Goal: Task Accomplishment & Management: Complete application form

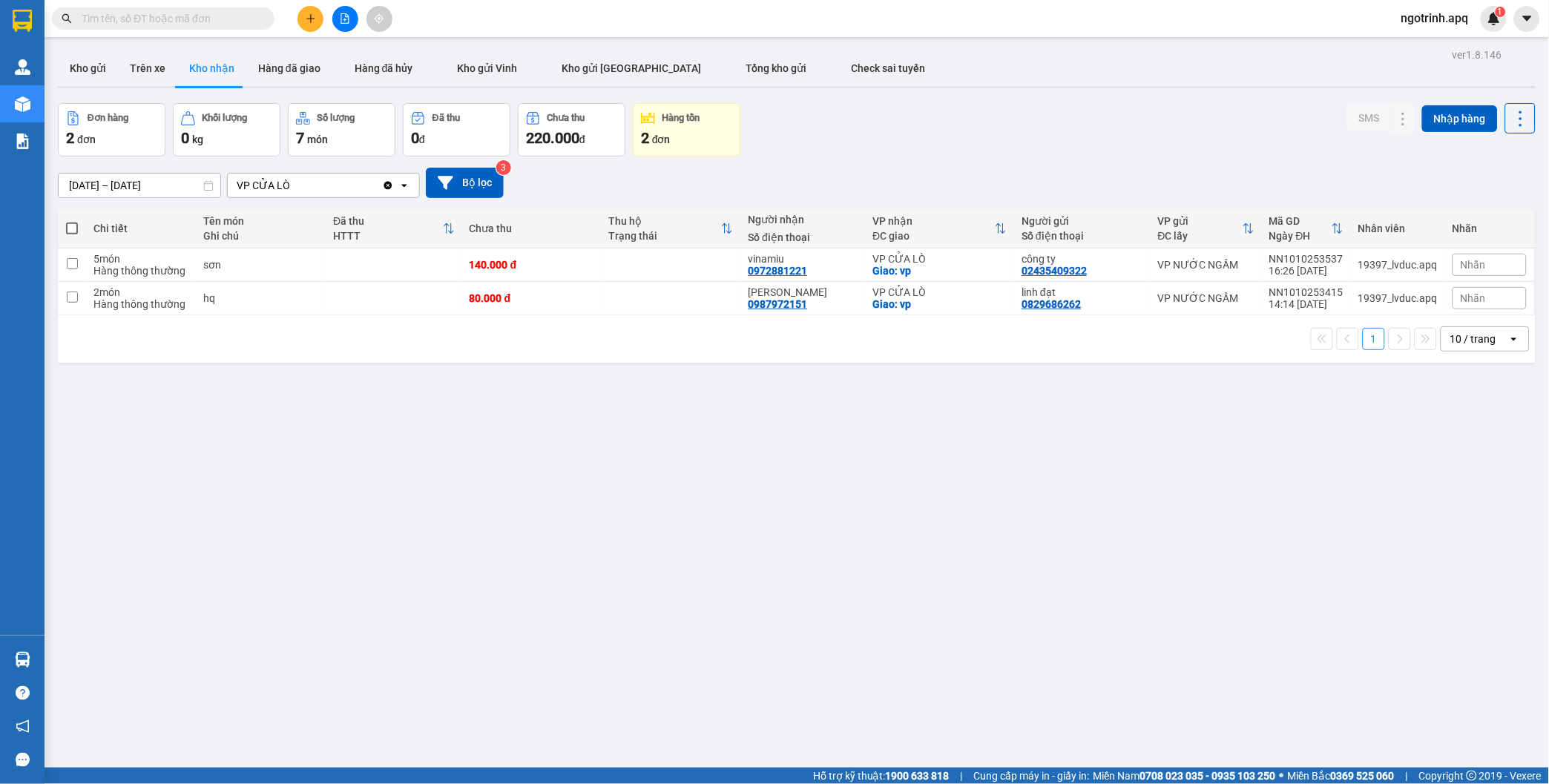
click at [177, 50] on button "Kho nhận" at bounding box center [211, 68] width 69 height 35
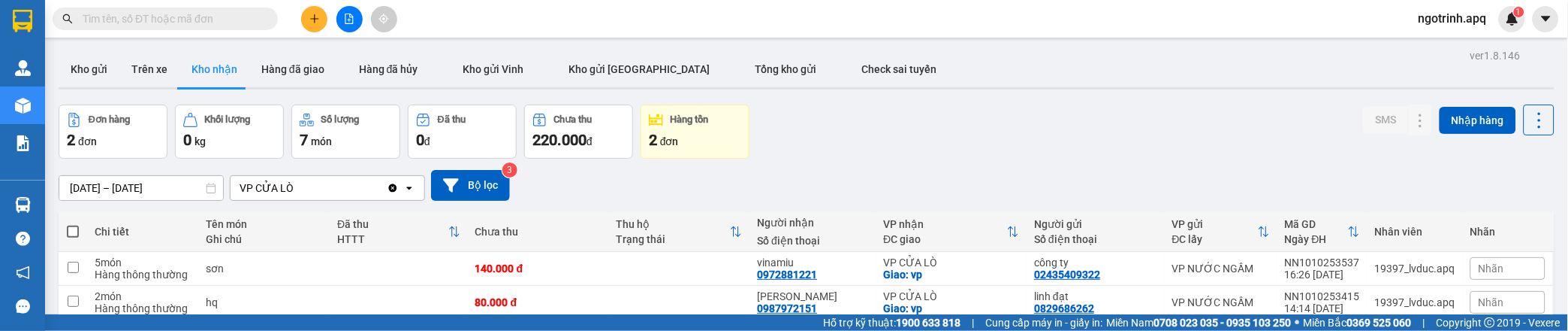
click at [179, 51] on button "Kho nhận" at bounding box center [214, 69] width 69 height 36
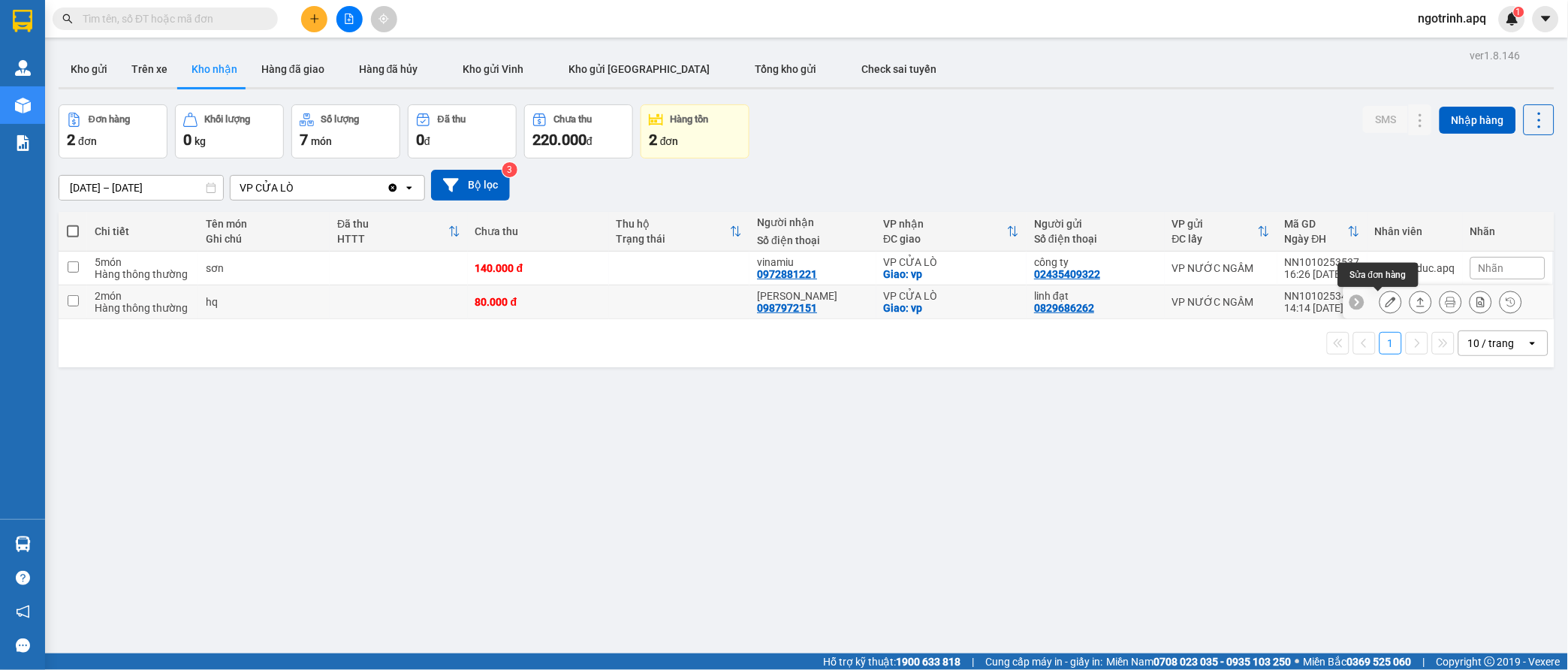
drag, startPoint x: 1378, startPoint y: 293, endPoint x: 1369, endPoint y: 297, distance: 9.8
click at [1380, 296] on button at bounding box center [1391, 303] width 21 height 27
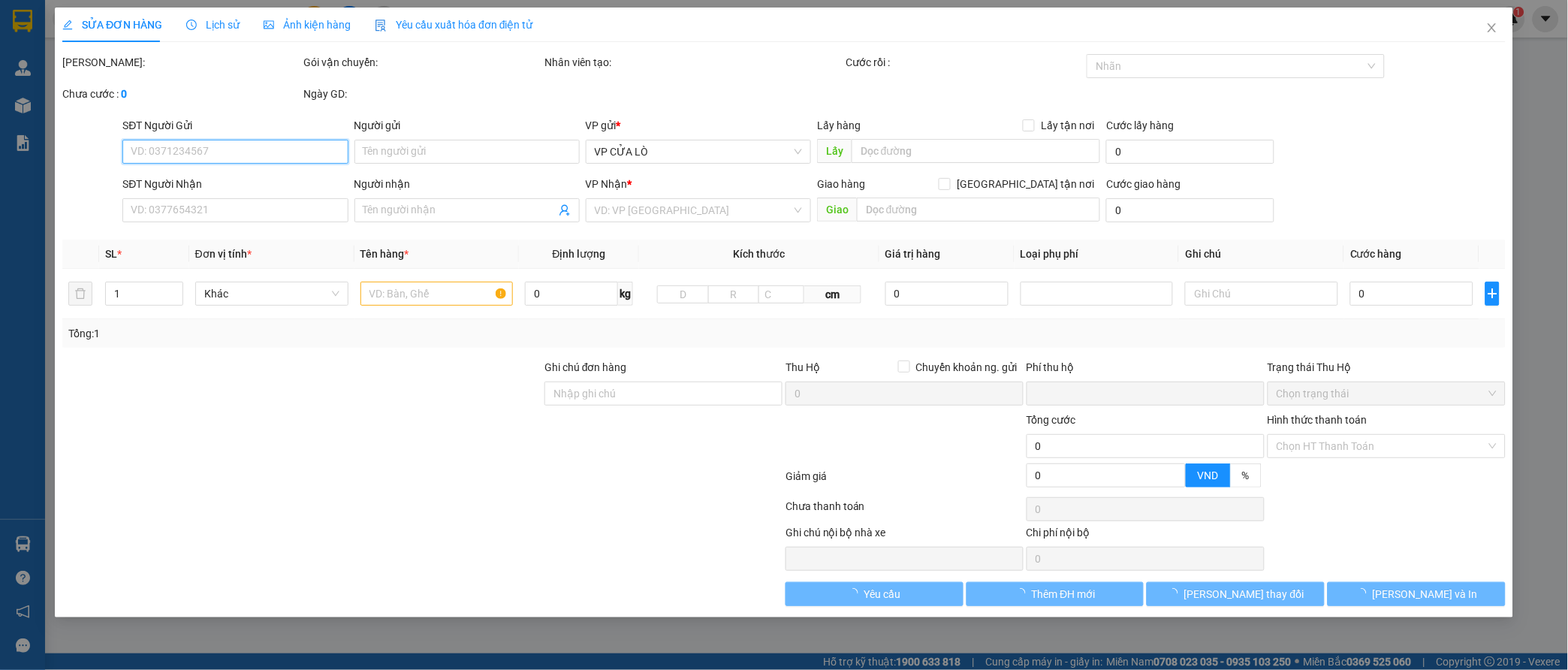
type input "0829686262"
type input "linh đạt"
type input "0987972151"
type input "[PERSON_NAME]"
checkbox input "true"
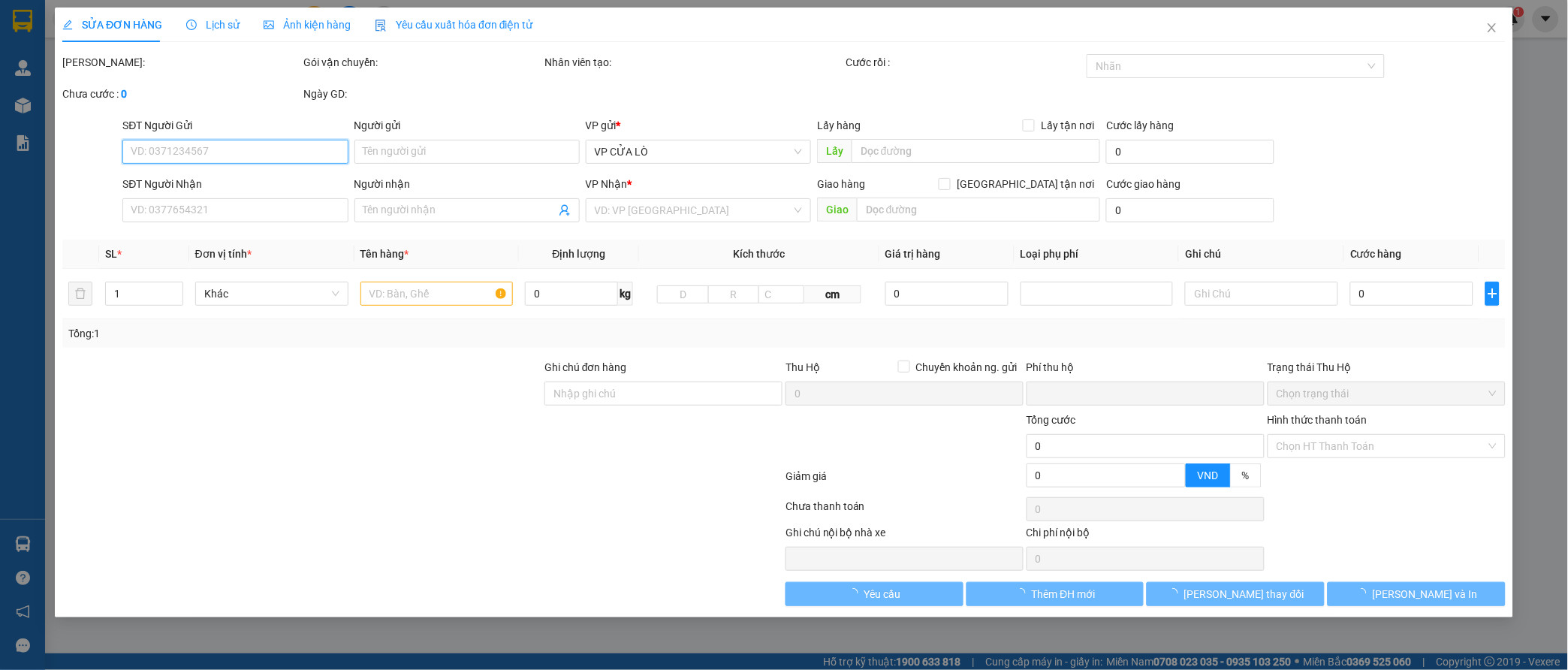
type input "vp"
type input "0"
type input "80.000"
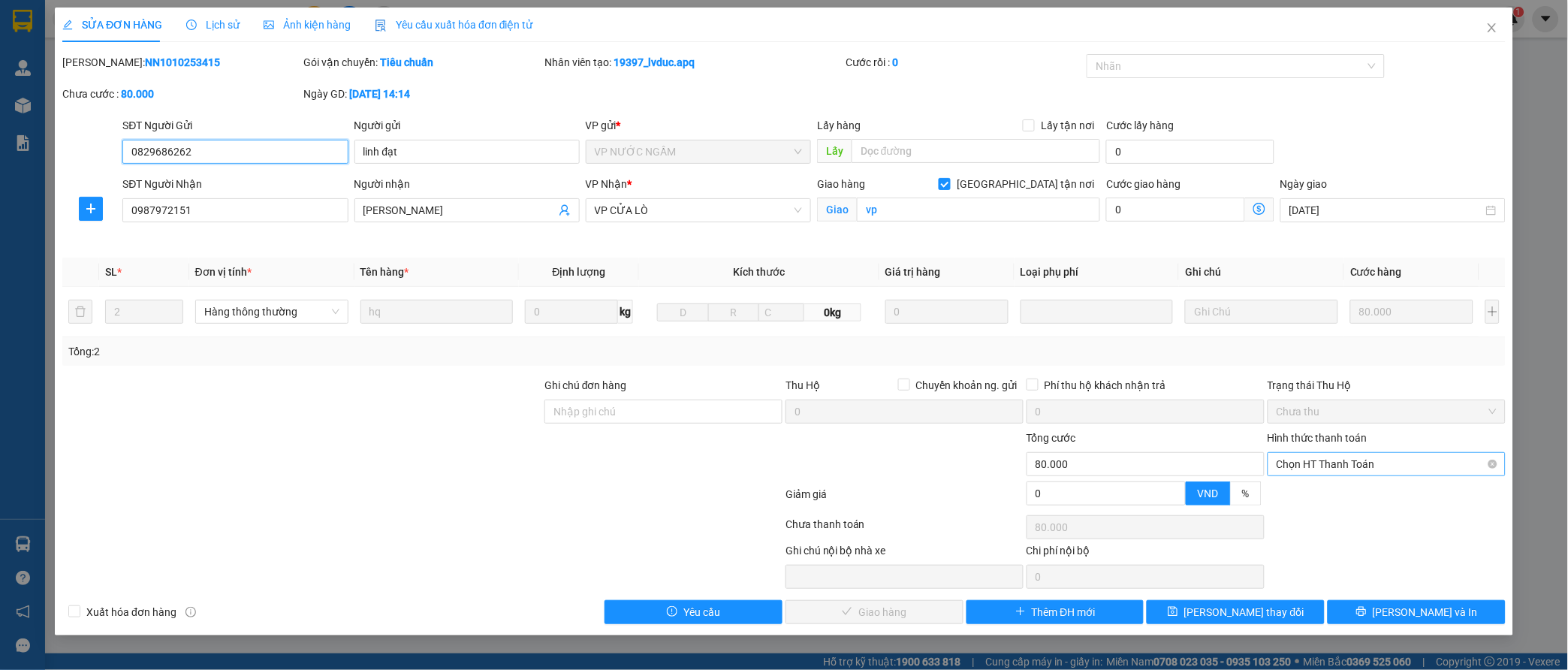
click at [1357, 461] on span "Chọn HT Thanh Toán" at bounding box center [1386, 463] width 220 height 22
drag, startPoint x: 1336, startPoint y: 478, endPoint x: 1142, endPoint y: 554, distance: 208.4
click at [1333, 493] on div "Tại văn phòng" at bounding box center [1387, 494] width 220 height 17
type input "0"
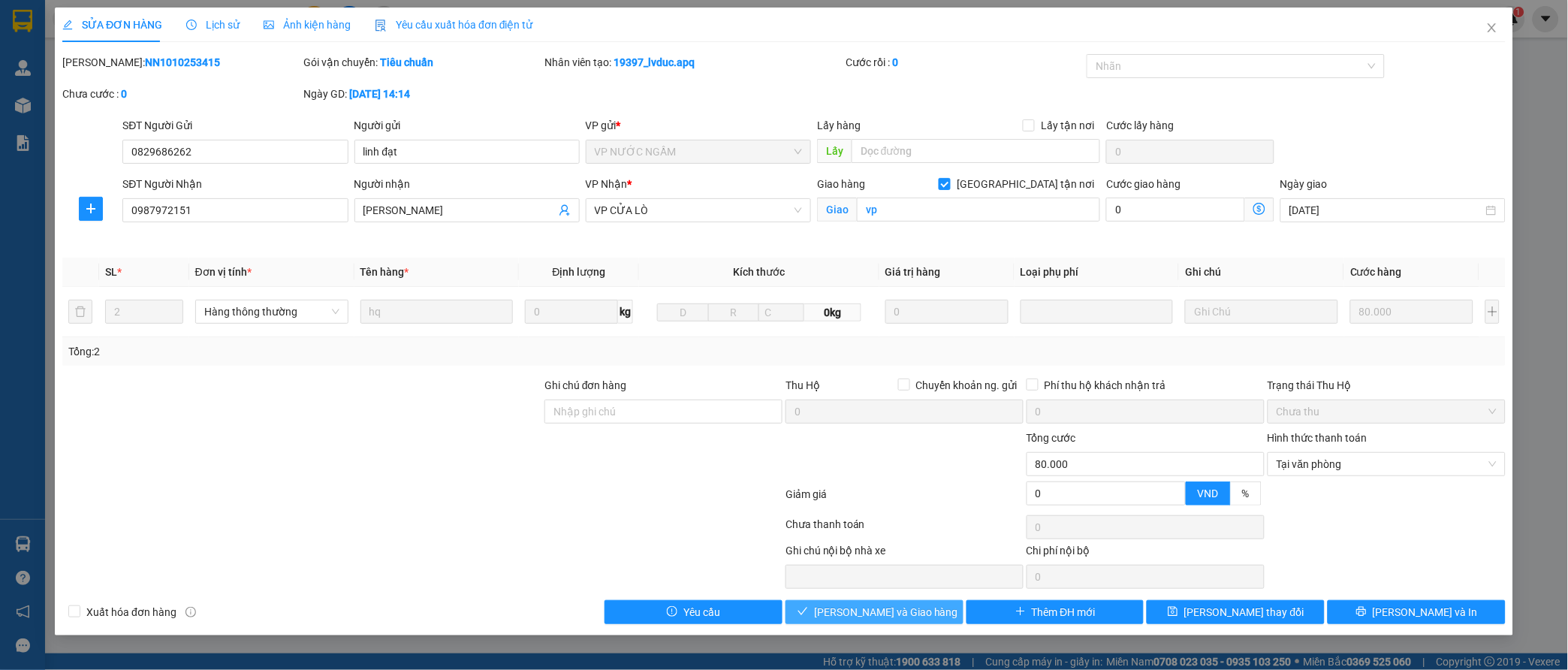
click at [894, 609] on span "[PERSON_NAME] và Giao hàng" at bounding box center [886, 612] width 144 height 17
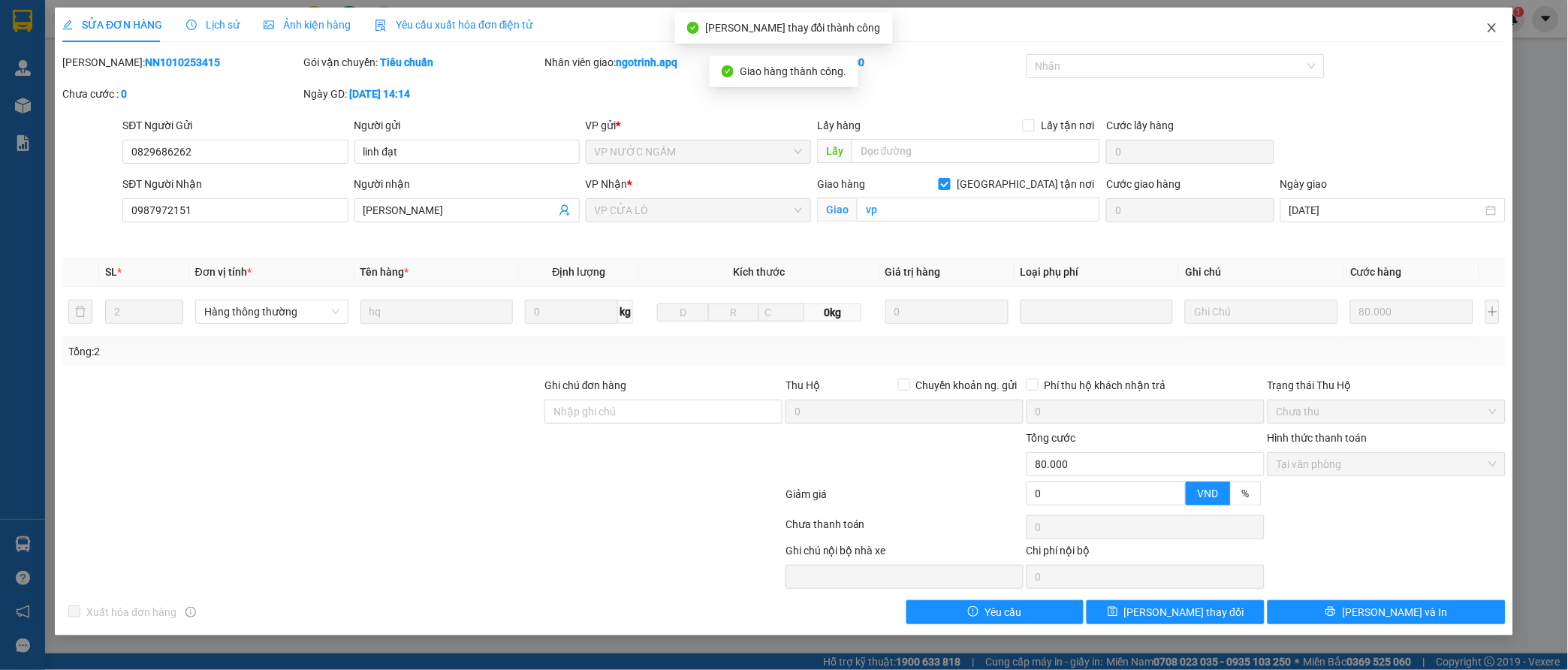
click at [1492, 24] on icon "close" at bounding box center [1491, 27] width 12 height 12
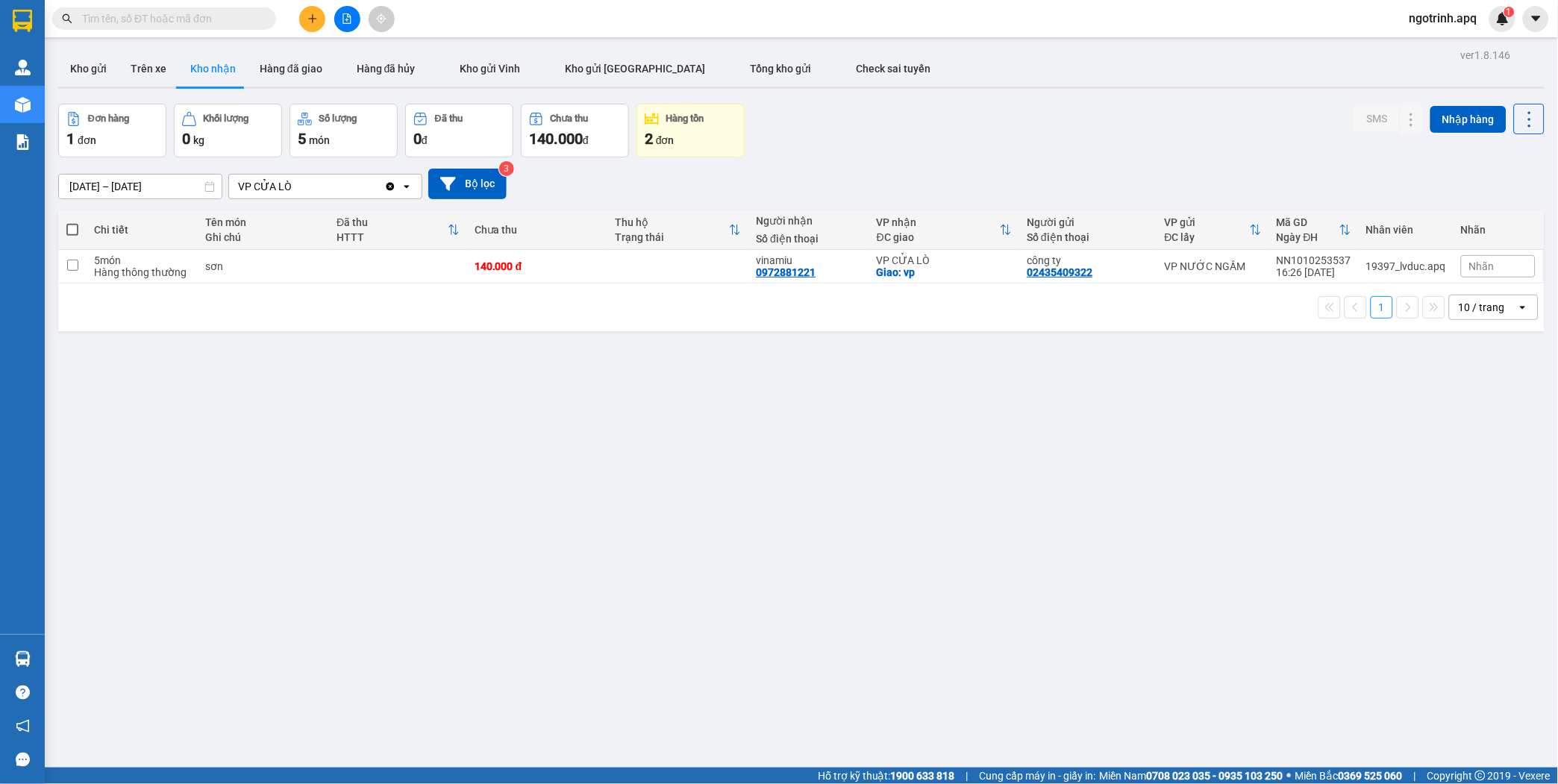
click at [151, 24] on input "text" at bounding box center [170, 19] width 176 height 17
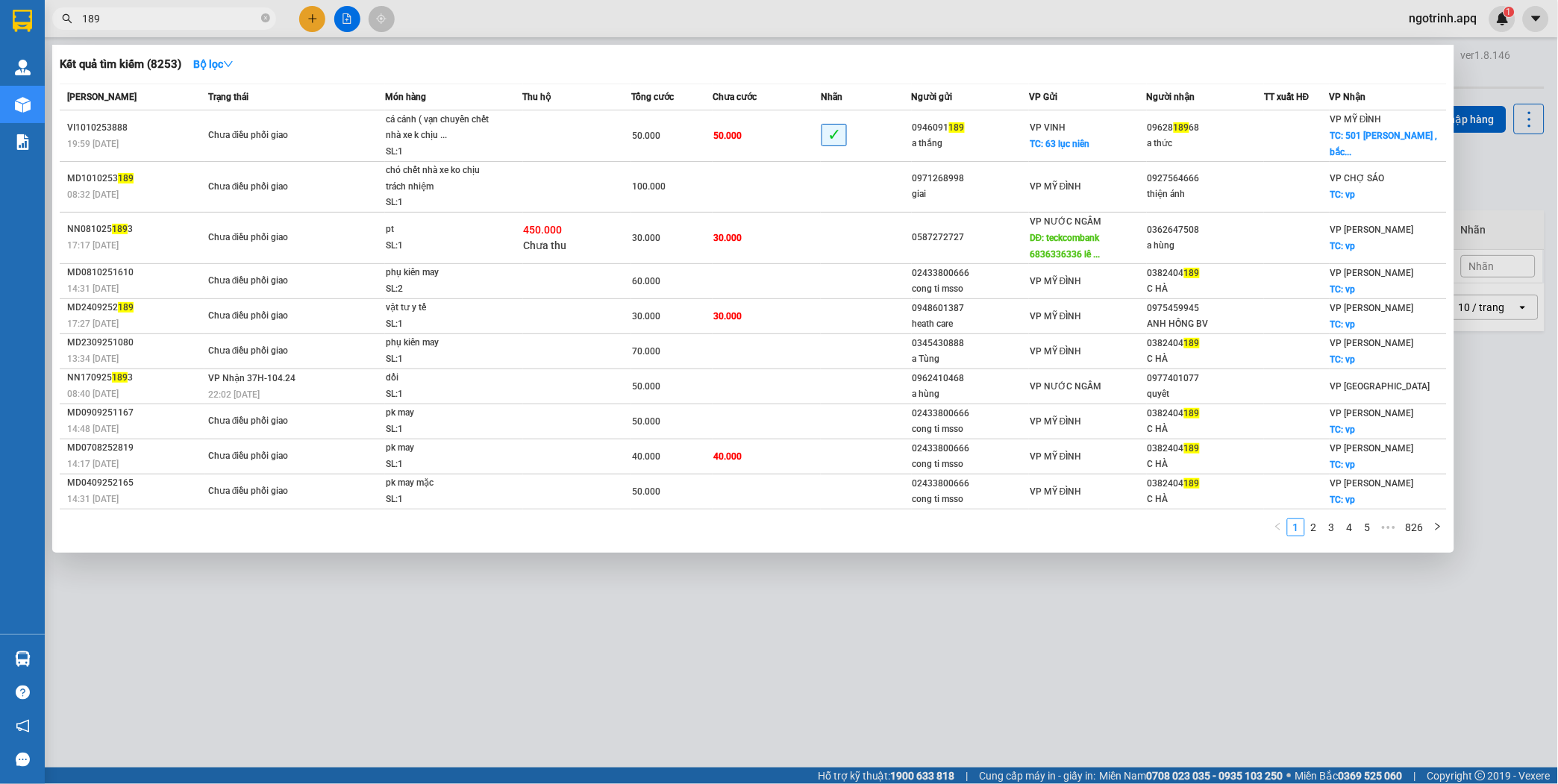
click at [366, 591] on div at bounding box center [779, 392] width 1558 height 784
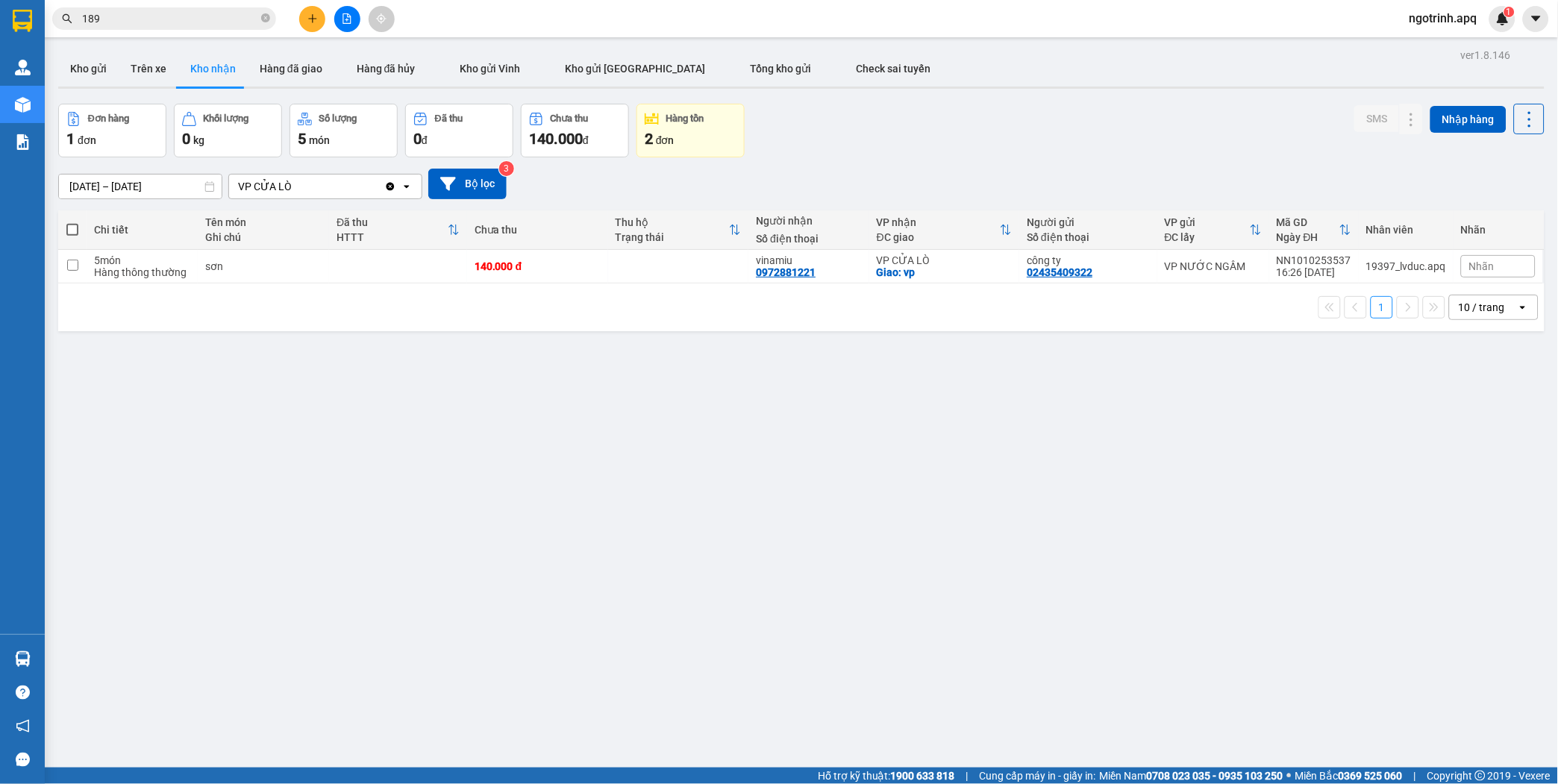
click at [118, 22] on input "189" at bounding box center [170, 19] width 176 height 17
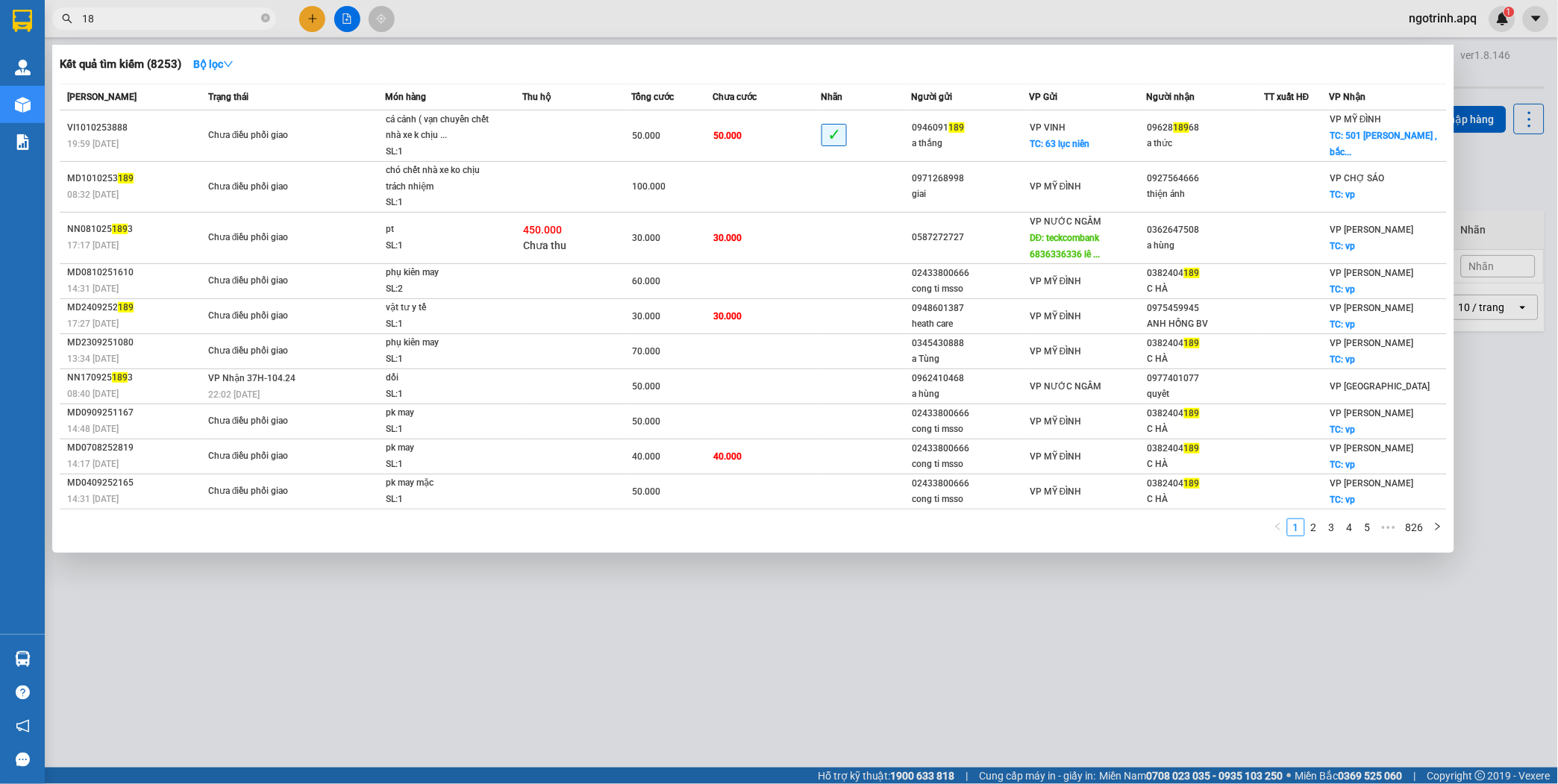
type input "1"
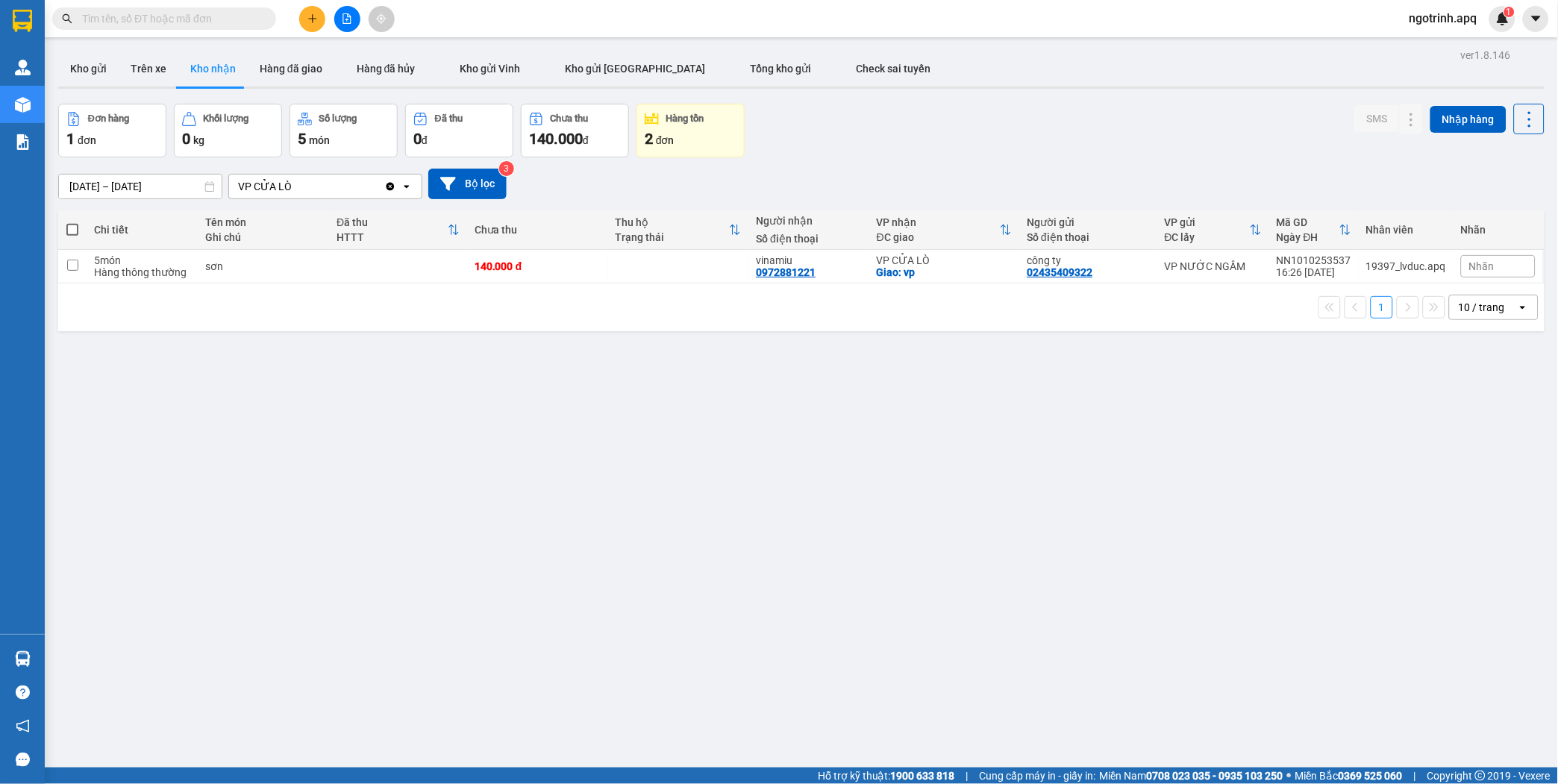
click at [158, 21] on input "text" at bounding box center [170, 19] width 176 height 17
click at [108, 23] on input "text" at bounding box center [170, 19] width 176 height 17
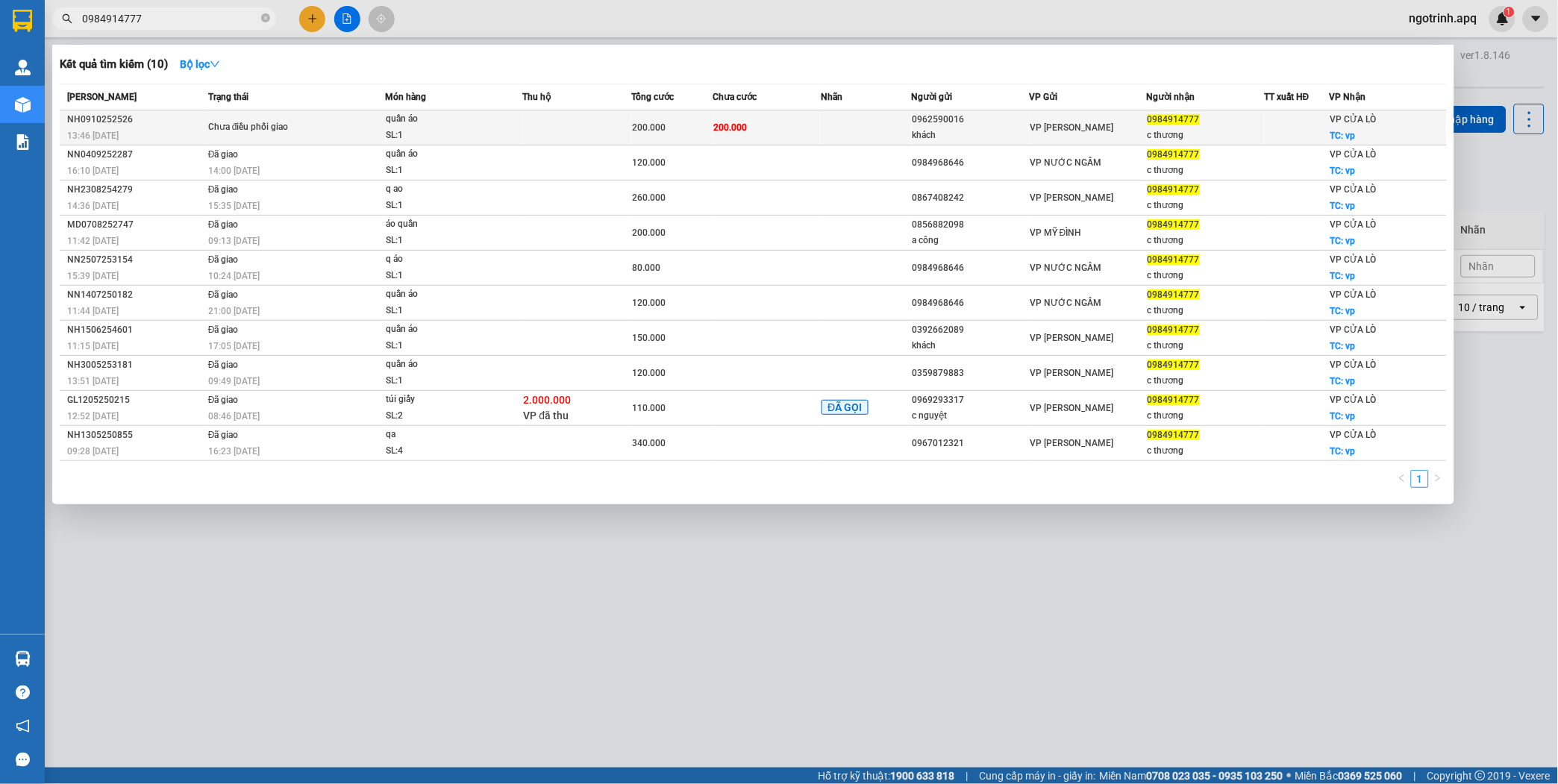
type input "0984914777"
click at [937, 126] on div "0962590016" at bounding box center [970, 119] width 116 height 16
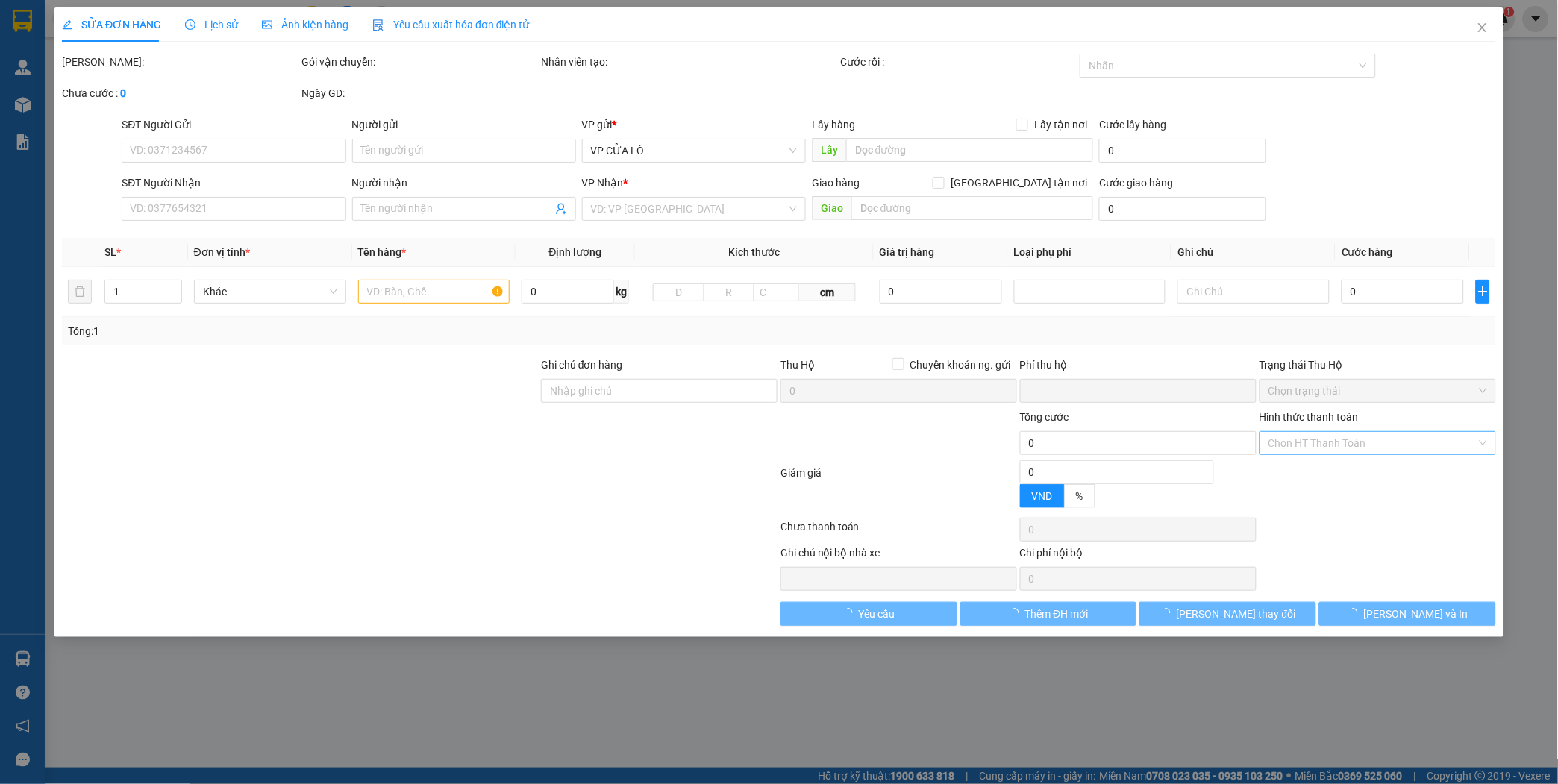
click at [1392, 446] on input "Hình thức thanh toán" at bounding box center [1372, 442] width 208 height 22
click at [1332, 476] on div "Tại văn phòng" at bounding box center [1378, 473] width 219 height 17
type input "0"
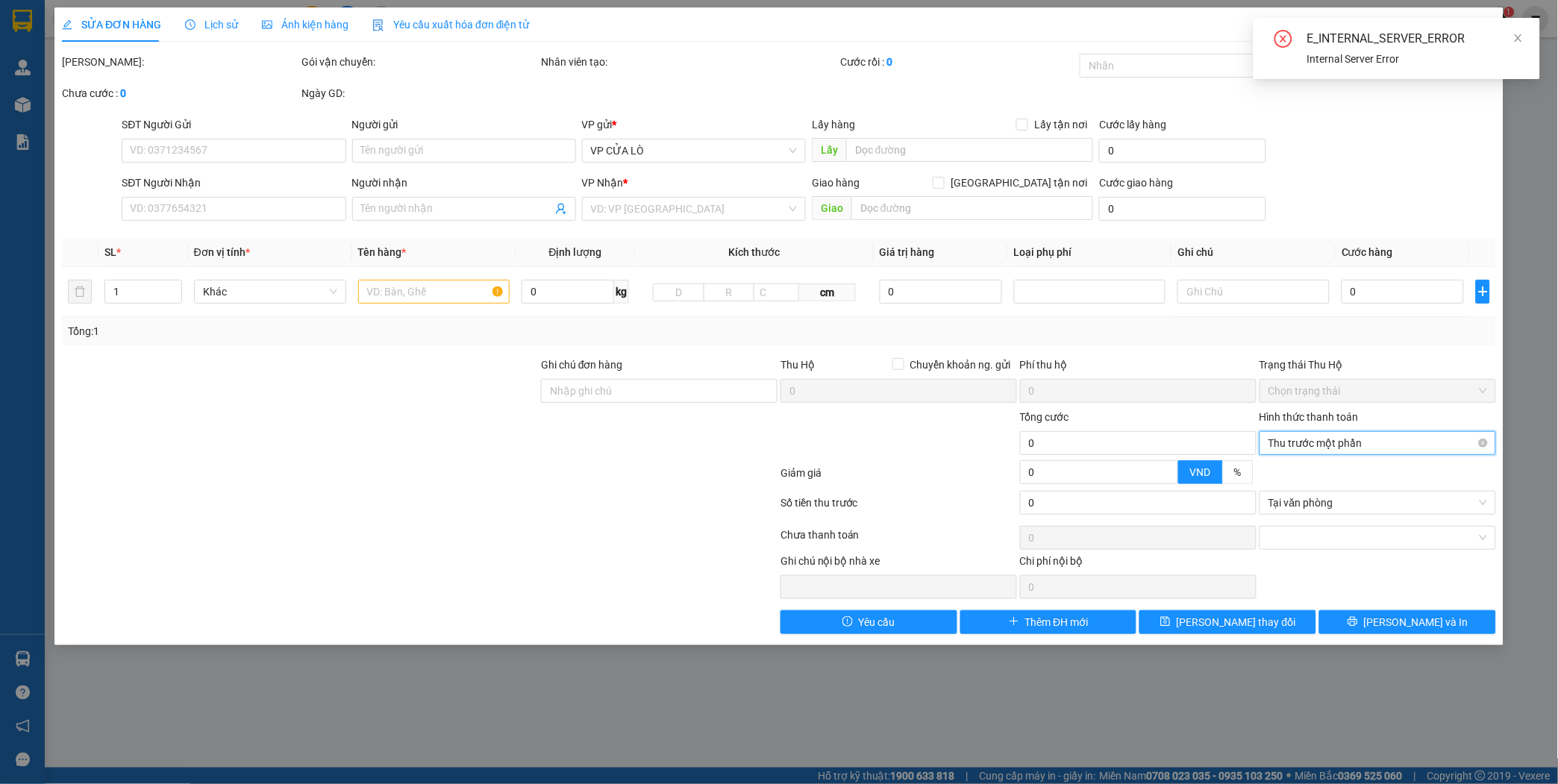
click at [1360, 440] on span "Thu trước một phần" at bounding box center [1377, 442] width 219 height 22
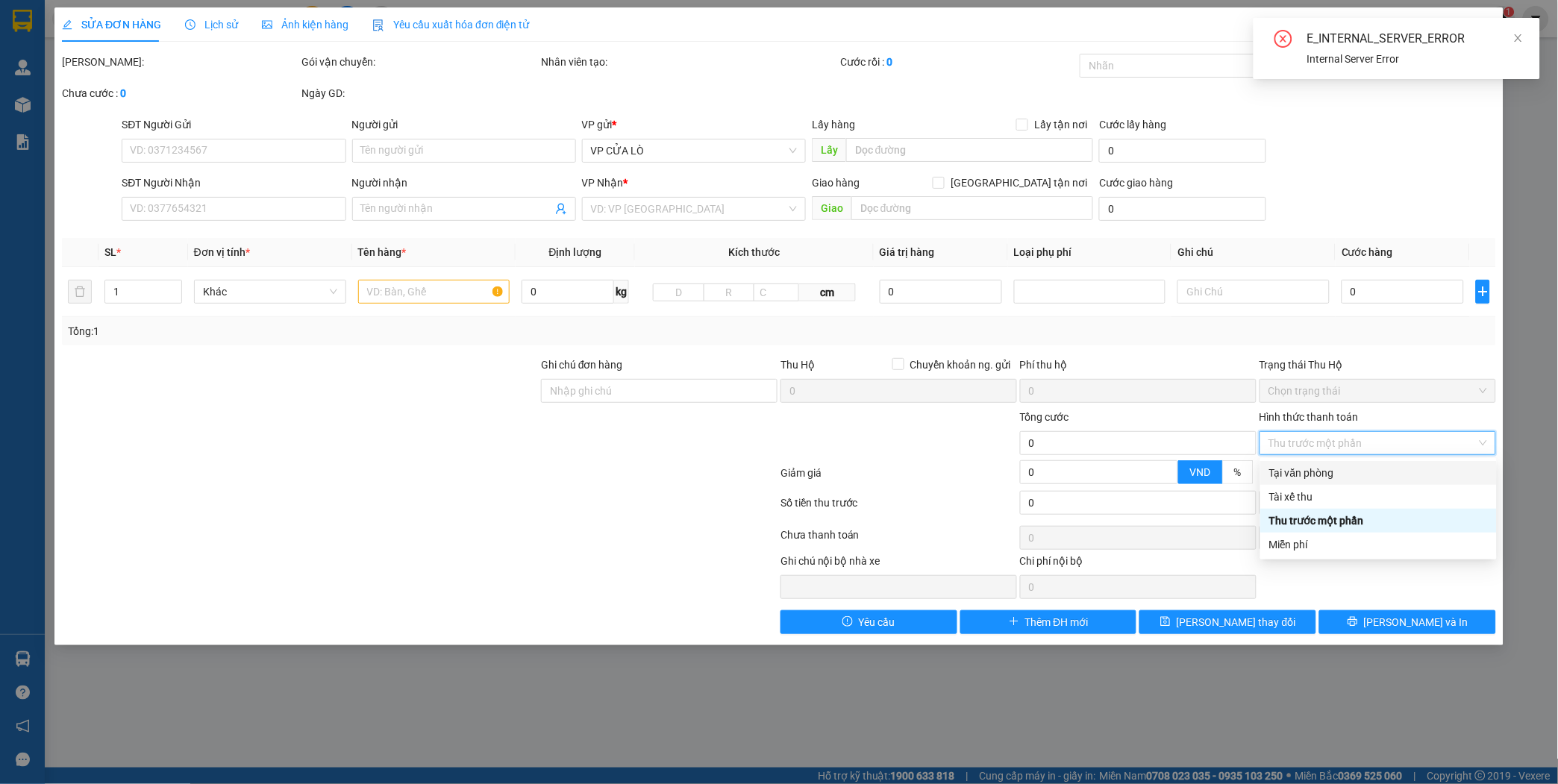
click at [1332, 471] on div "Tại văn phòng" at bounding box center [1378, 473] width 219 height 17
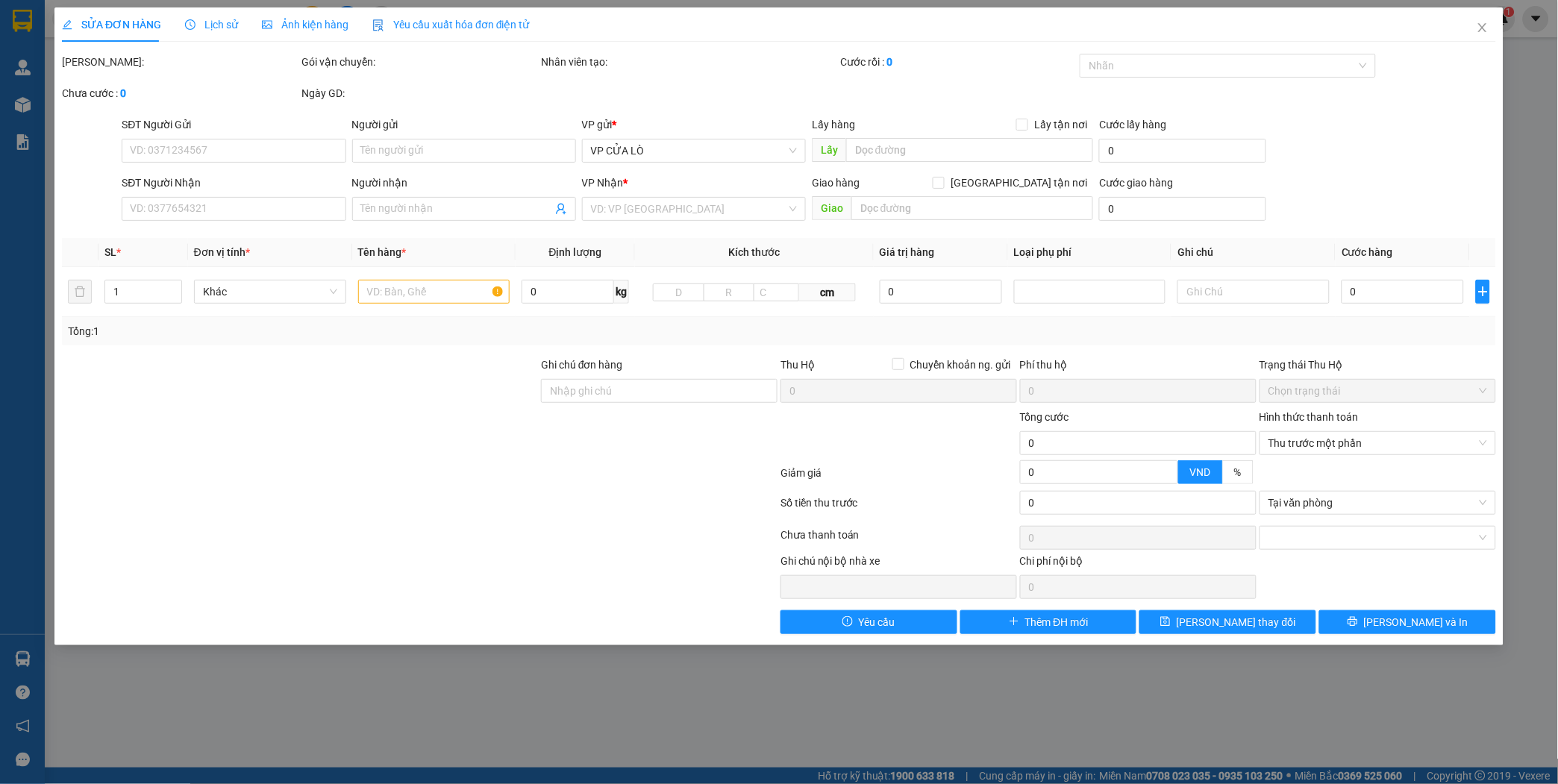
click at [431, 450] on div at bounding box center [299, 434] width 479 height 52
click at [1437, 341] on div "Tổng: 1" at bounding box center [779, 331] width 1434 height 28
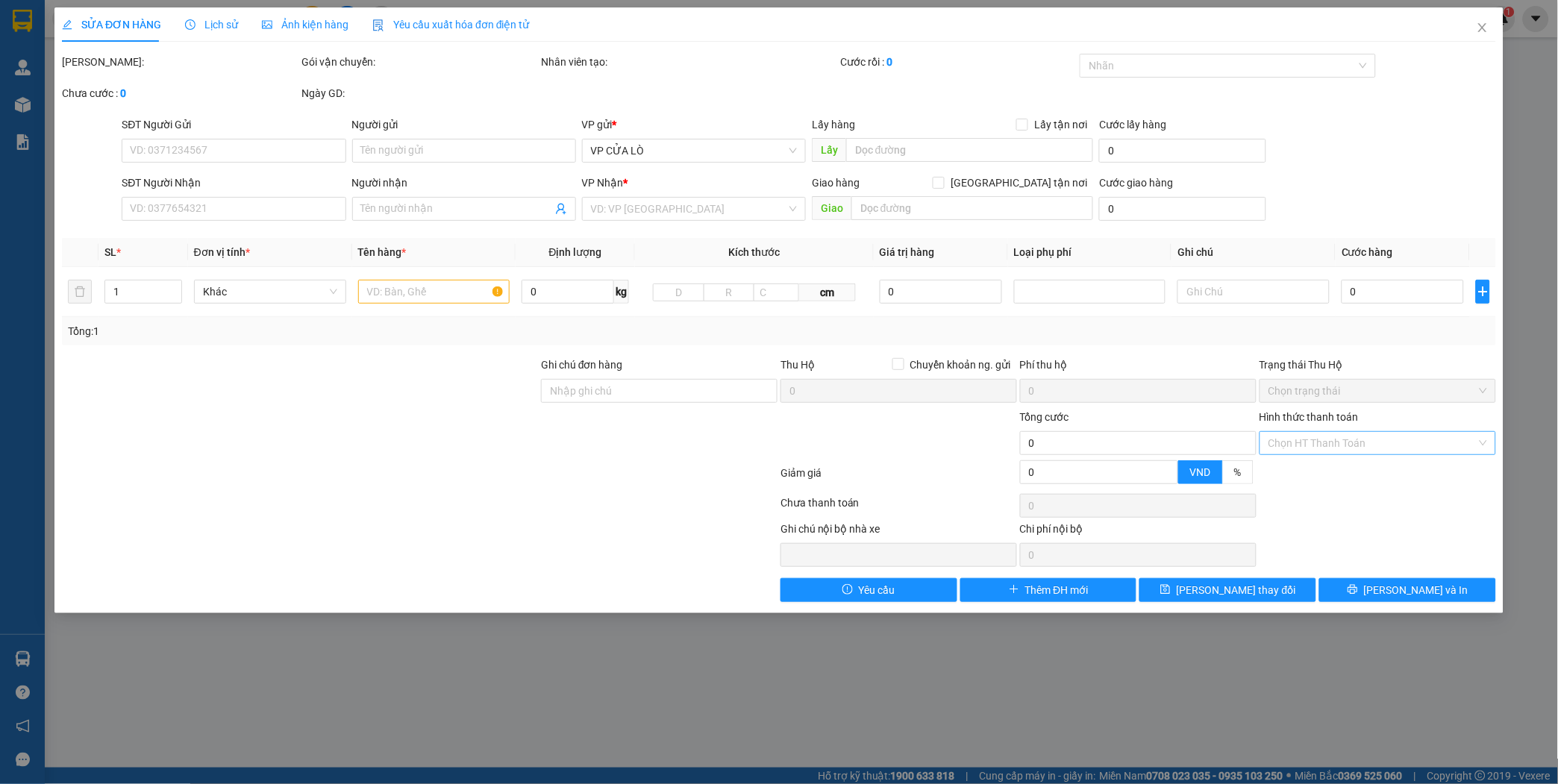
click at [1322, 442] on input "Hình thức thanh toán" at bounding box center [1372, 442] width 208 height 22
click at [1318, 468] on div "Tại văn phòng" at bounding box center [1378, 473] width 219 height 17
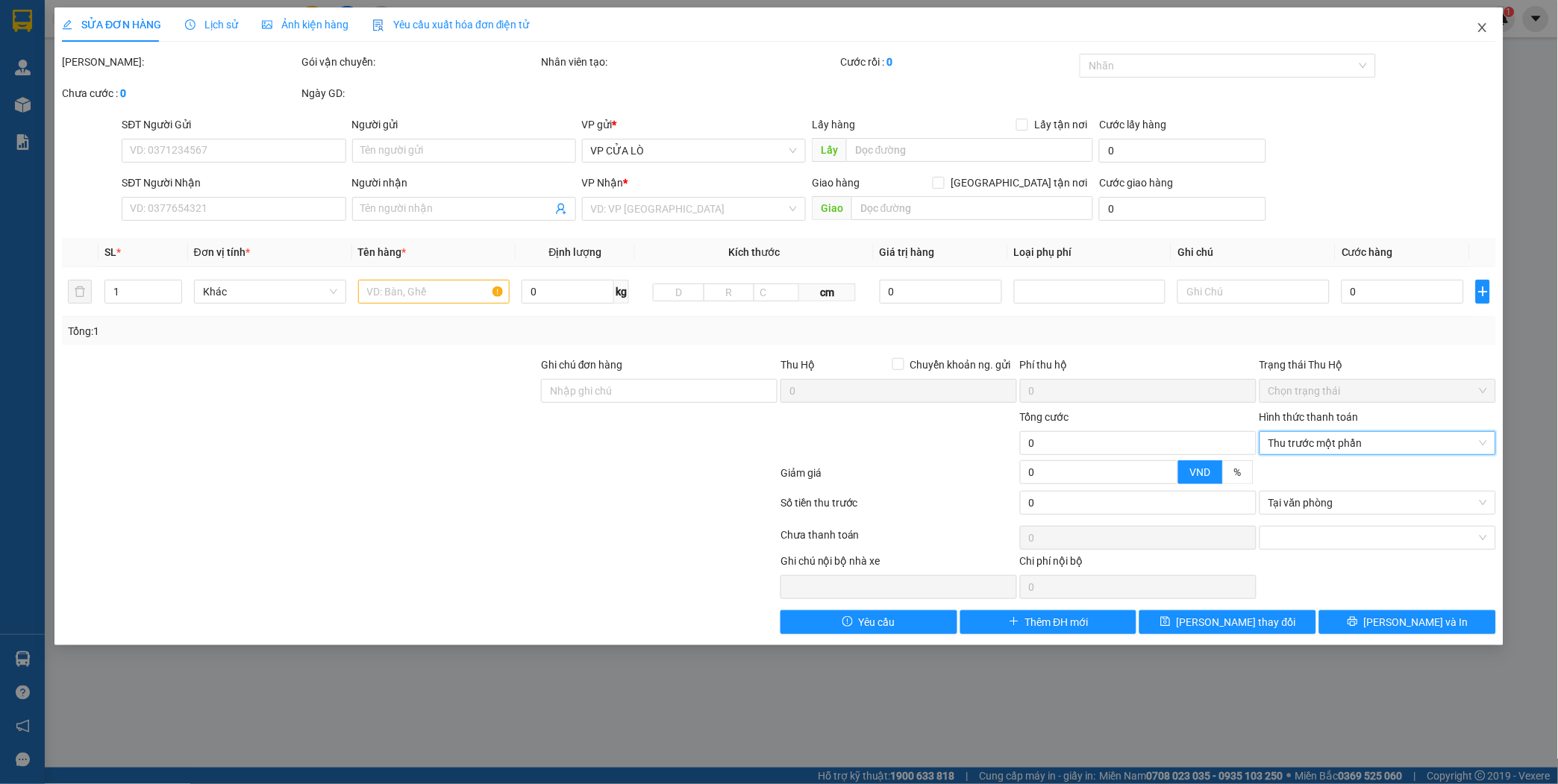
click at [1483, 20] on span "Close" at bounding box center [1482, 27] width 42 height 42
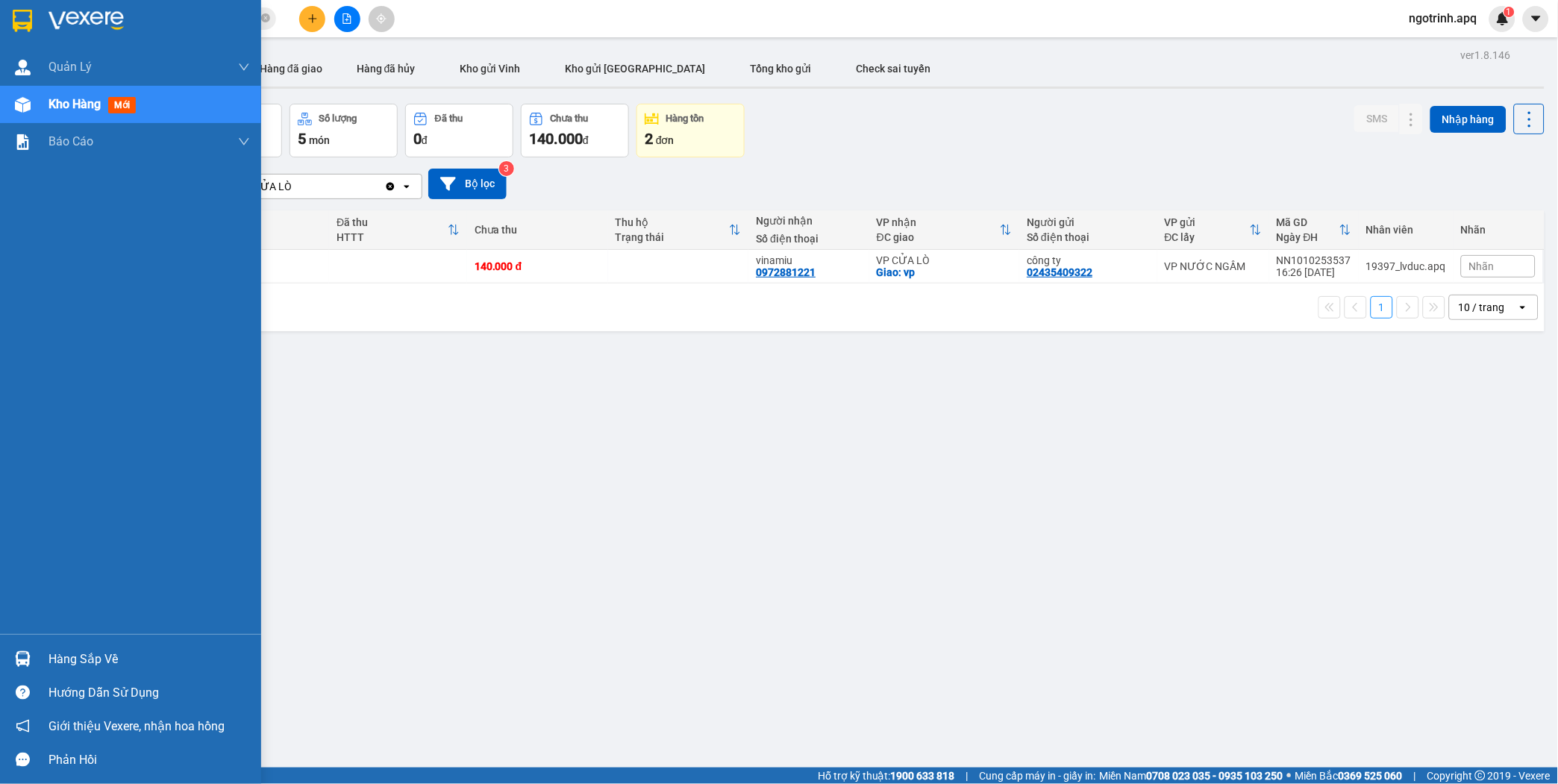
click at [41, 662] on div "Hàng sắp về" at bounding box center [130, 659] width 261 height 34
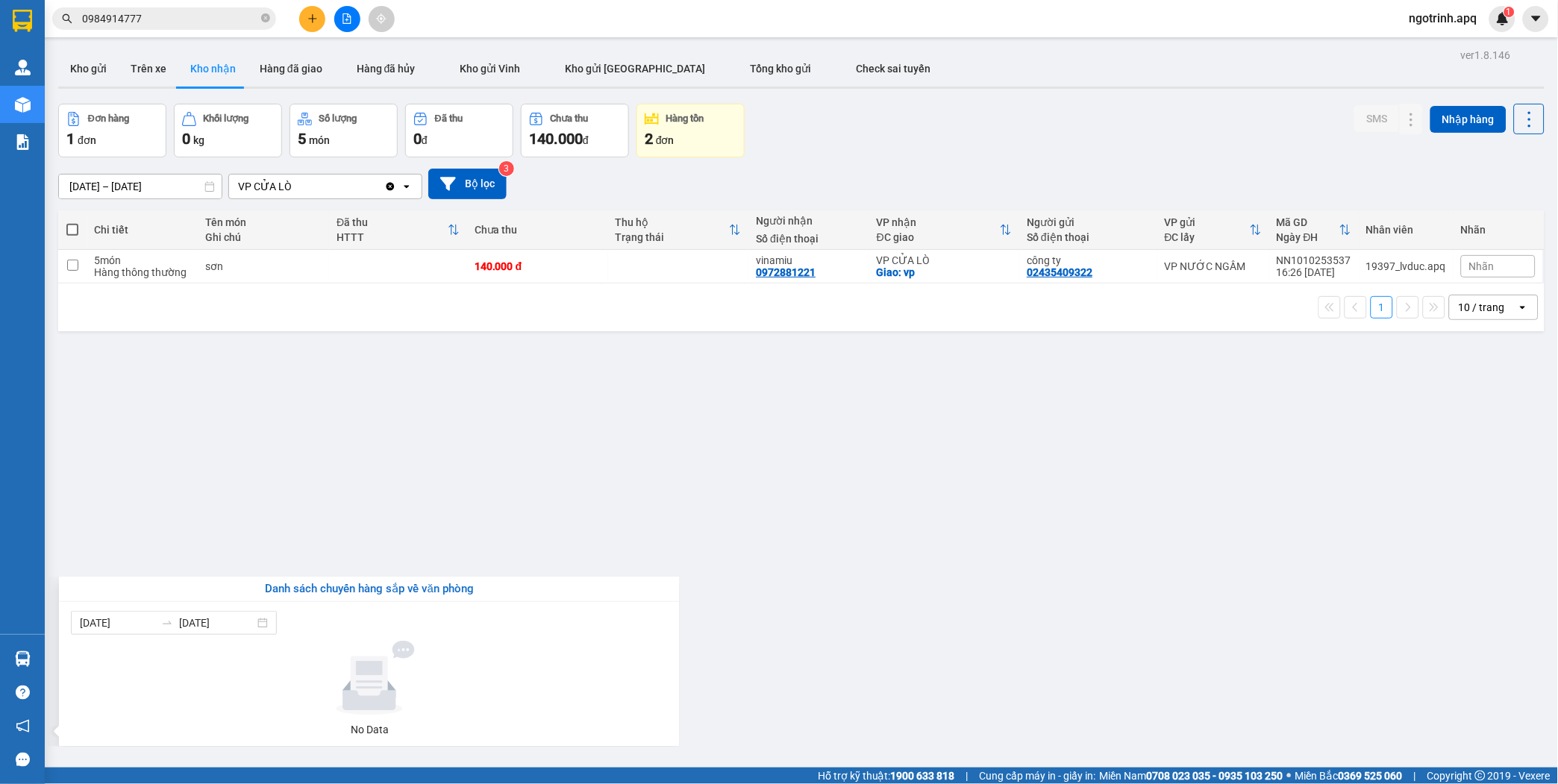
click at [622, 517] on section "Kết quả tìm kiếm ( 10 ) Bộ lọc Mã ĐH Trạng thái Món hàng Thu hộ Tổng cước Chưa …" at bounding box center [779, 392] width 1558 height 784
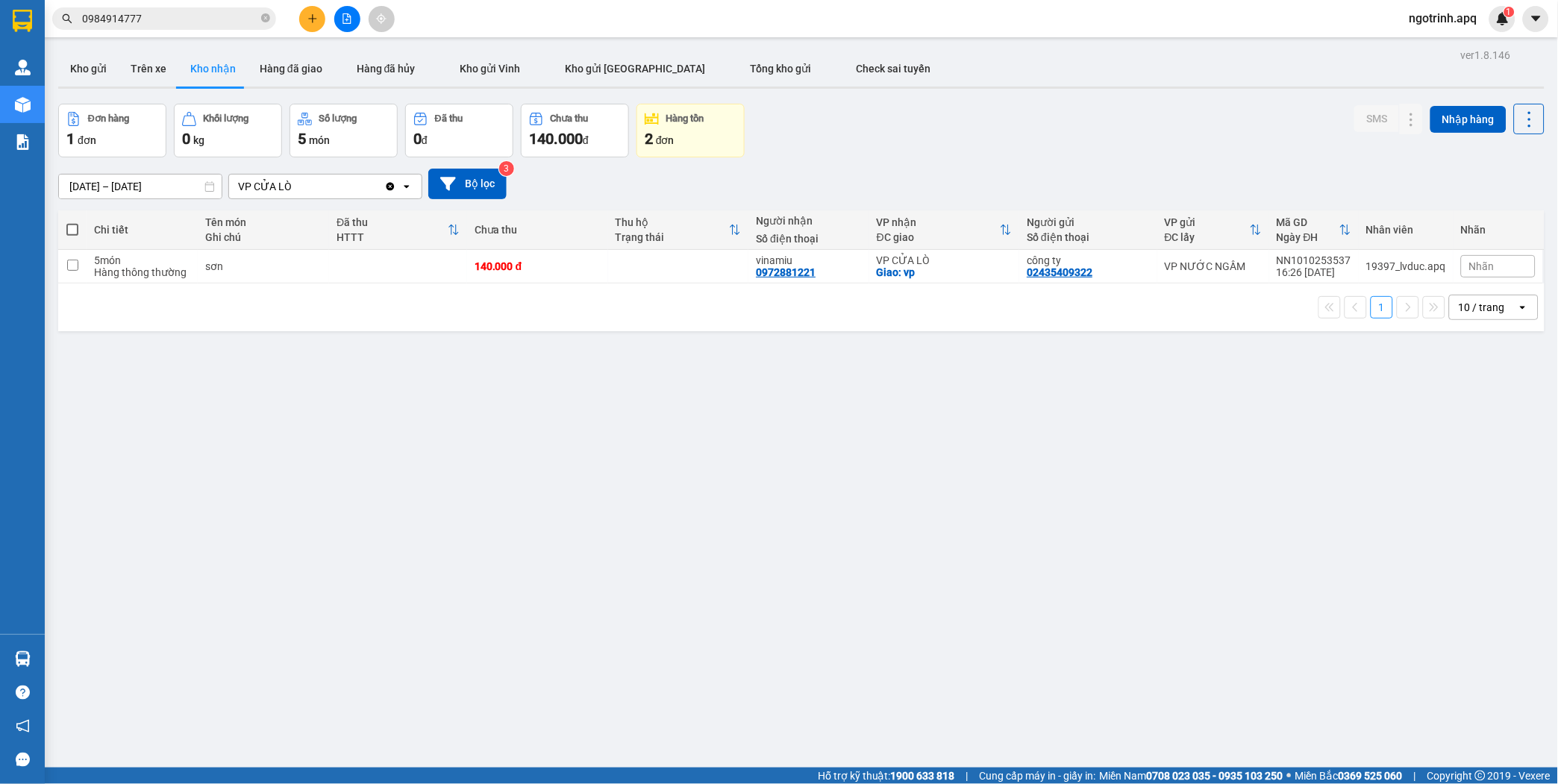
click at [183, 12] on input "0984914777" at bounding box center [170, 19] width 176 height 17
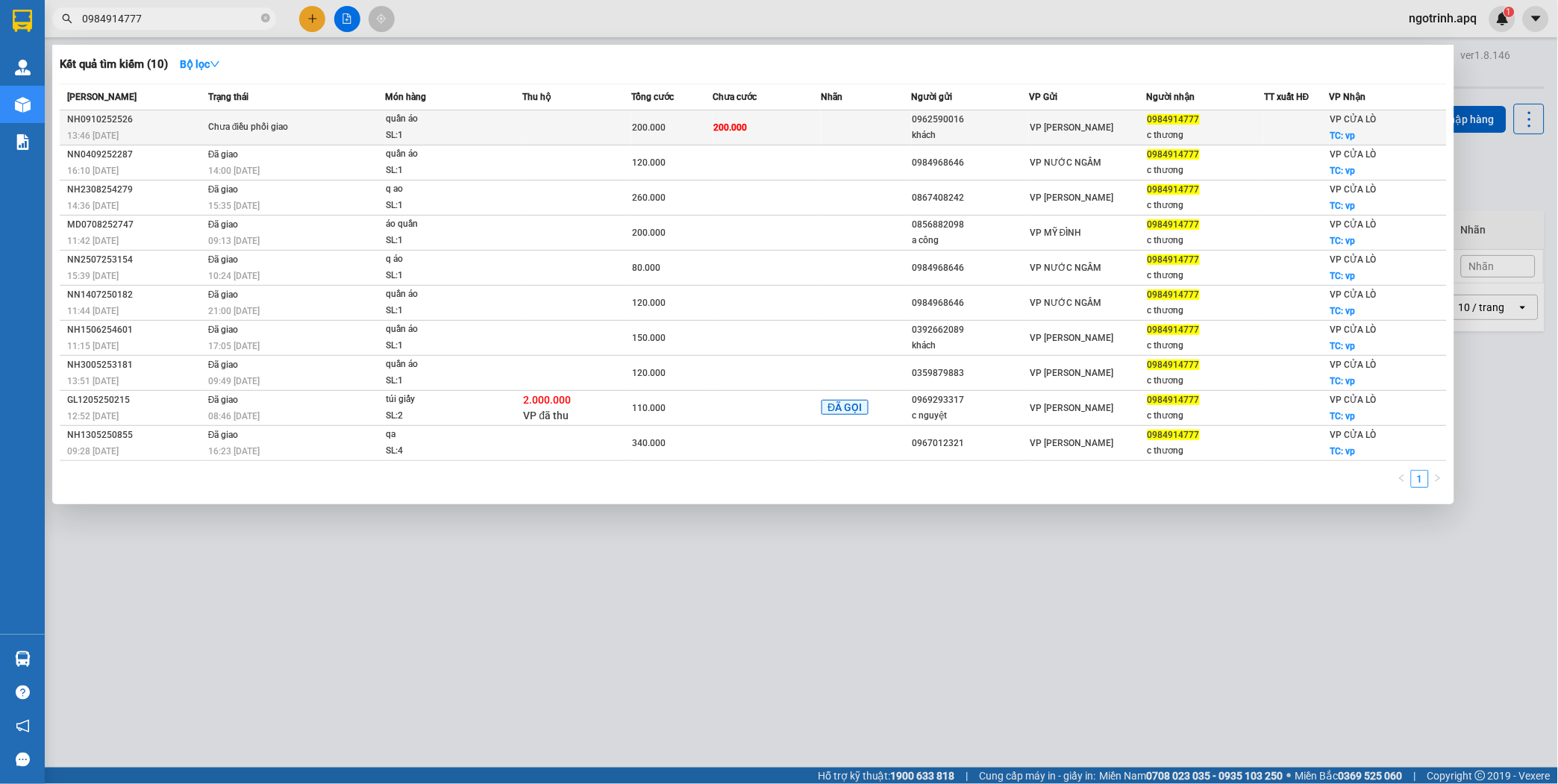
click at [794, 120] on td "200.000" at bounding box center [767, 128] width 108 height 35
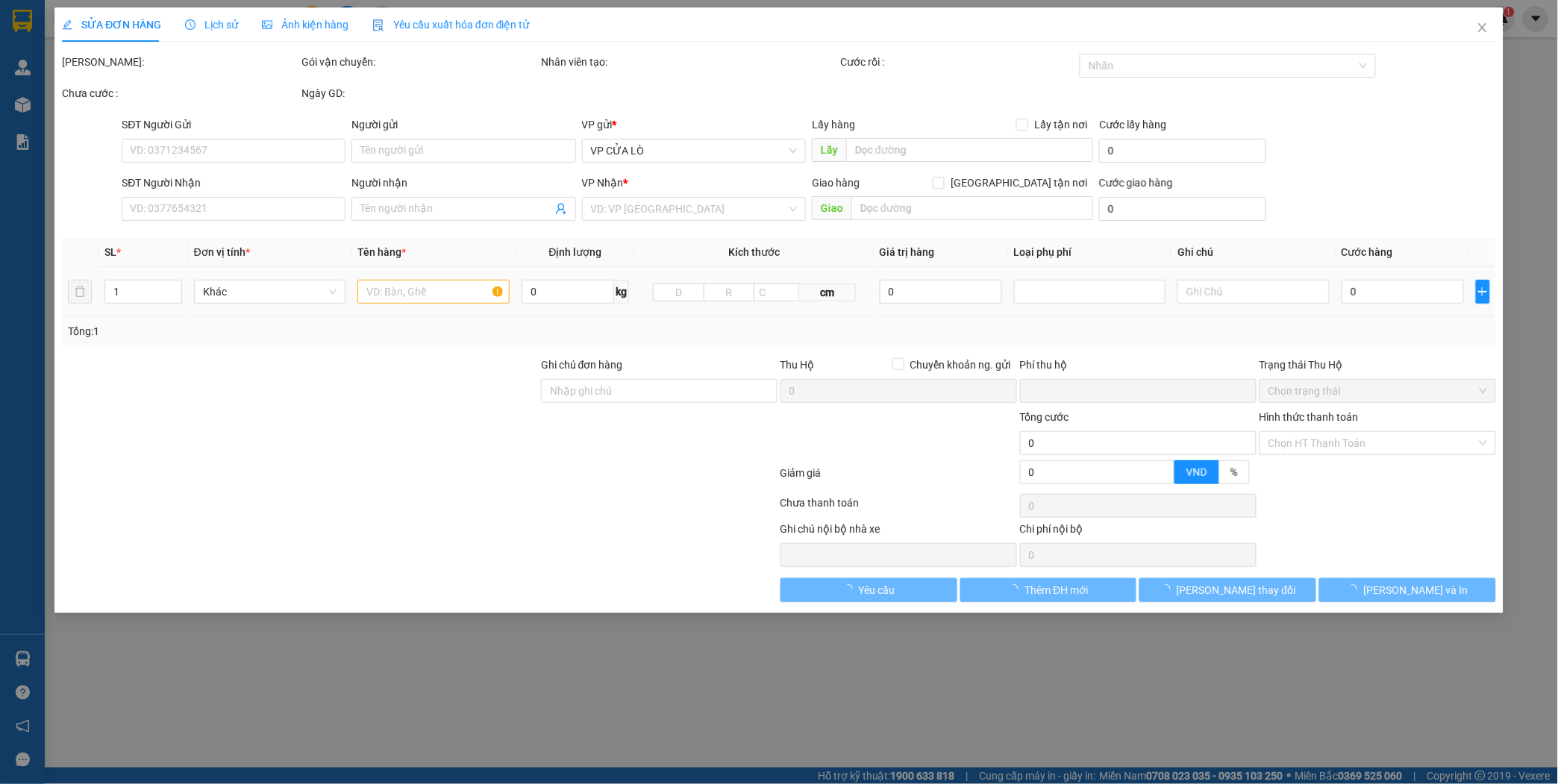
type input "0962590016"
type input "khách"
type input "0984914777"
type input "c thương"
checkbox input "true"
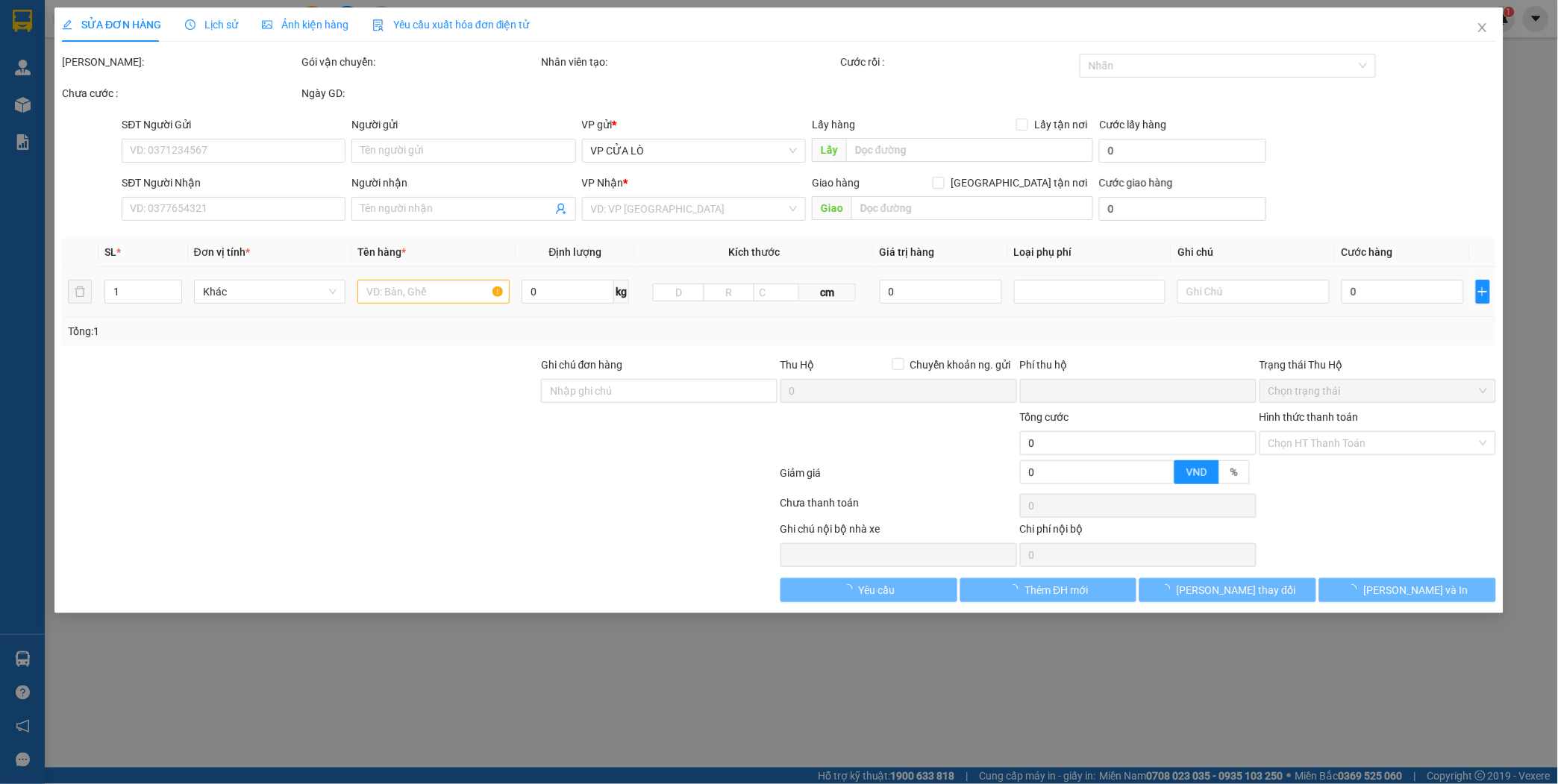
type input "vp"
type input "0"
type input "200.000"
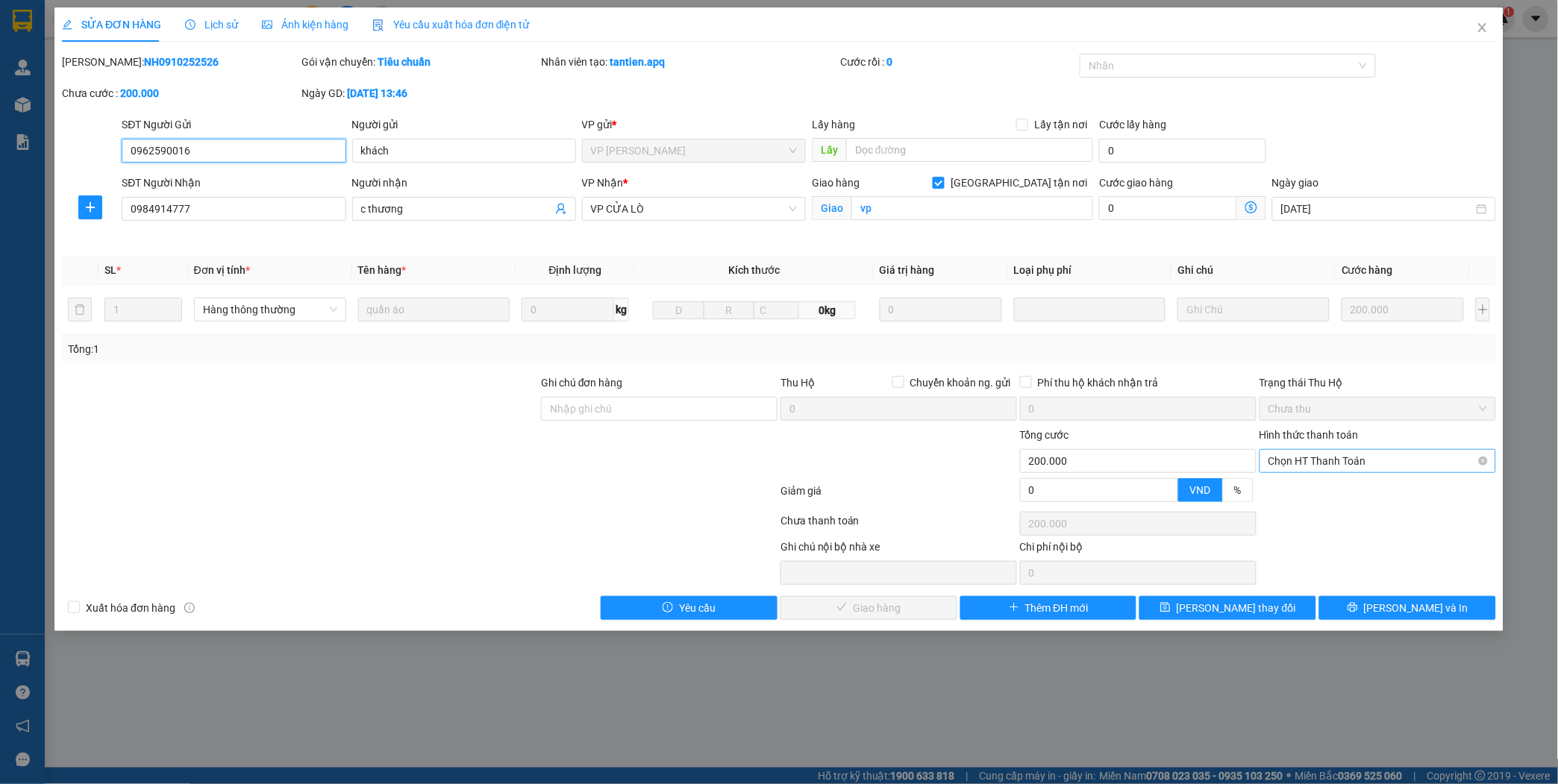
click at [1336, 463] on span "Chọn HT Thanh Toán" at bounding box center [1377, 460] width 219 height 22
click at [1323, 487] on div "Tại văn phòng" at bounding box center [1378, 490] width 219 height 17
type input "0"
click at [893, 600] on span "[PERSON_NAME] và Giao hàng" at bounding box center [881, 608] width 143 height 17
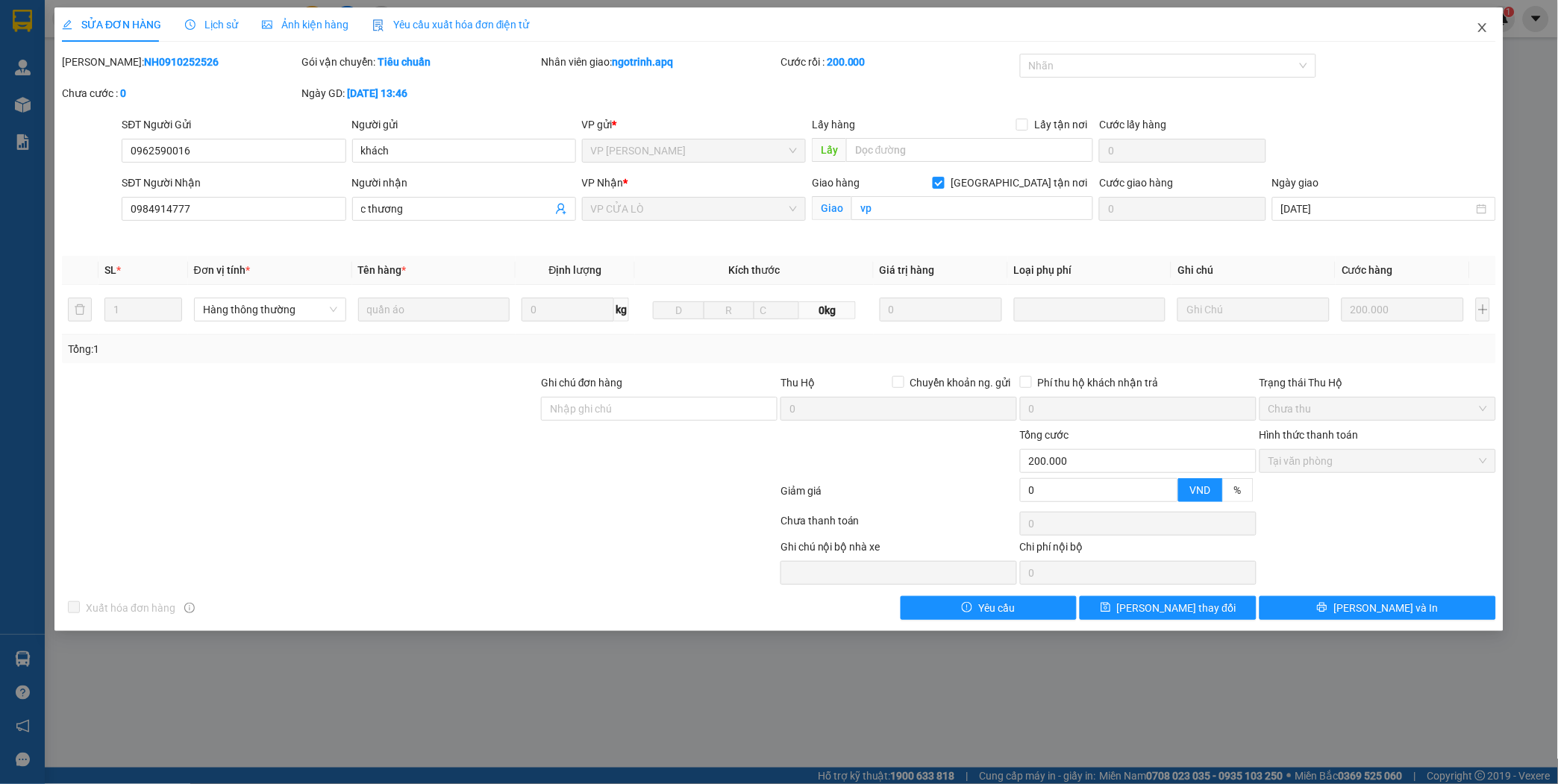
click at [1485, 25] on icon "close" at bounding box center [1482, 27] width 12 height 12
